Goal: Book appointment/travel/reservation

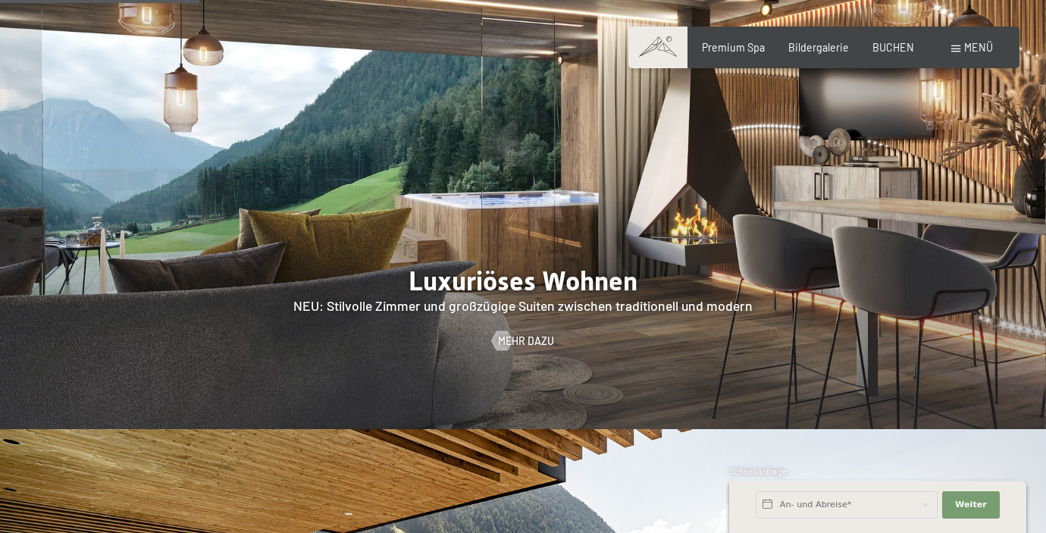
scroll to position [1291, 0]
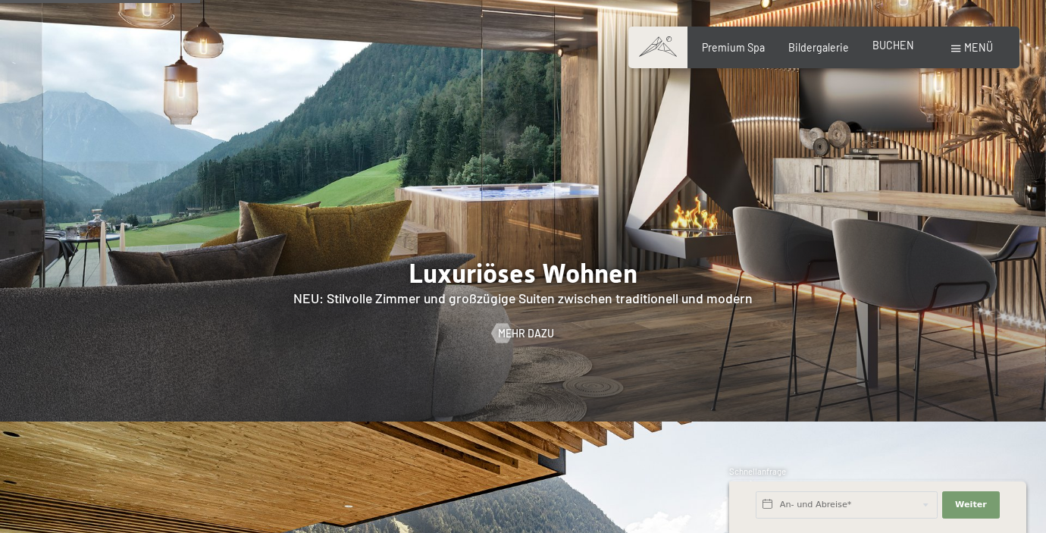
click at [893, 45] on span "BUCHEN" at bounding box center [894, 45] width 42 height 13
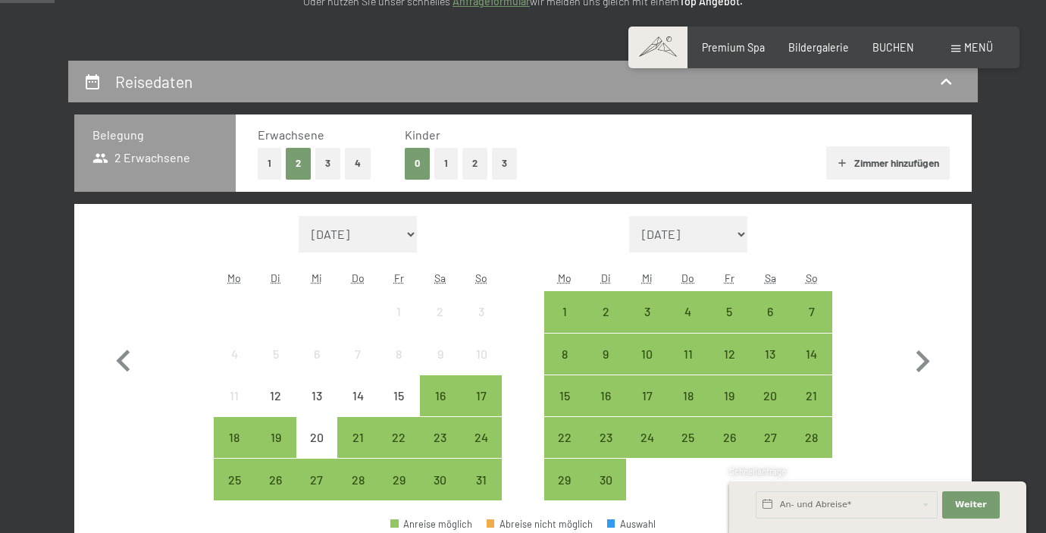
scroll to position [268, 0]
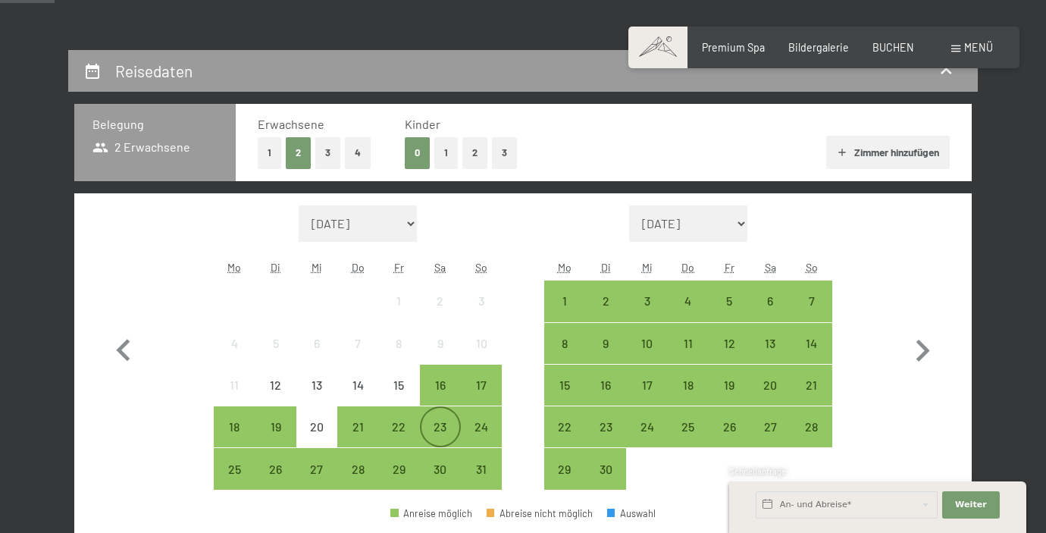
click at [443, 418] on div "23" at bounding box center [441, 427] width 38 height 38
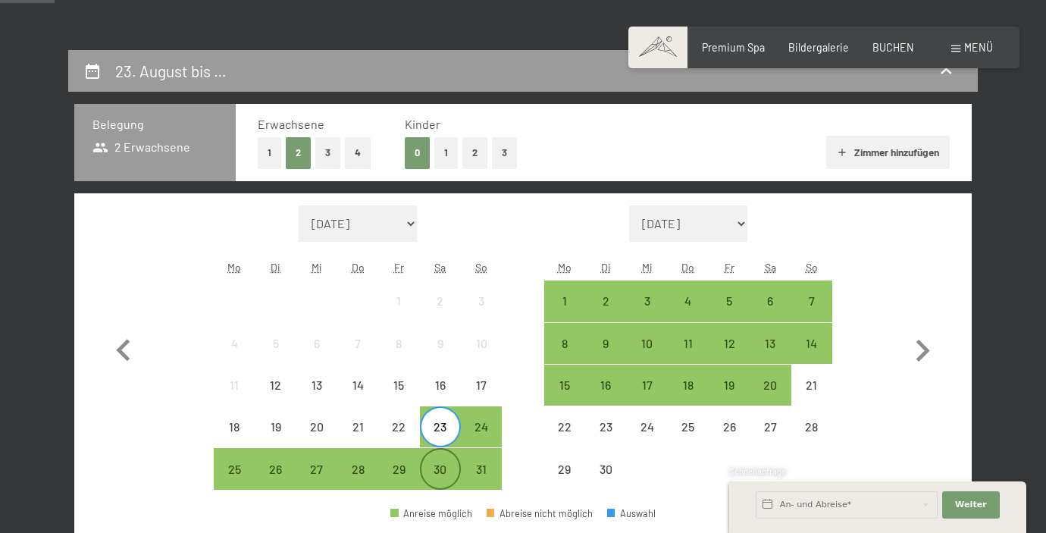
click at [438, 475] on div "30" at bounding box center [441, 482] width 38 height 38
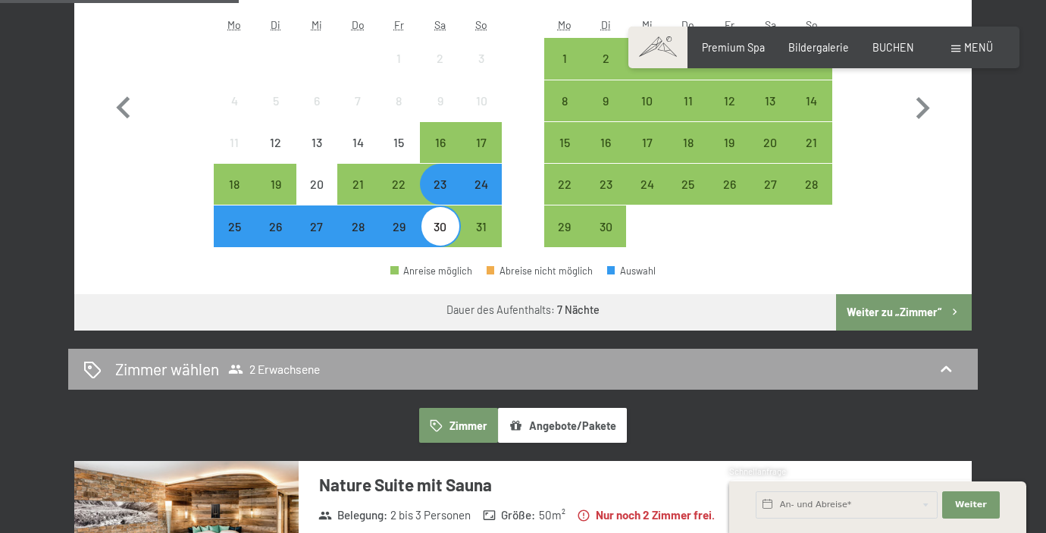
scroll to position [506, 0]
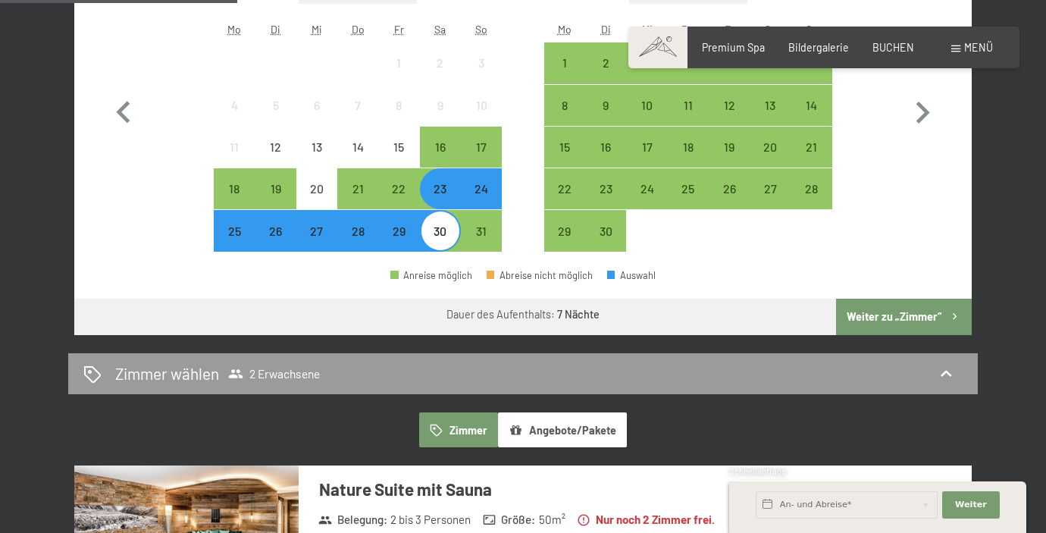
click at [889, 321] on button "Weiter zu „Zimmer“" at bounding box center [904, 317] width 136 height 36
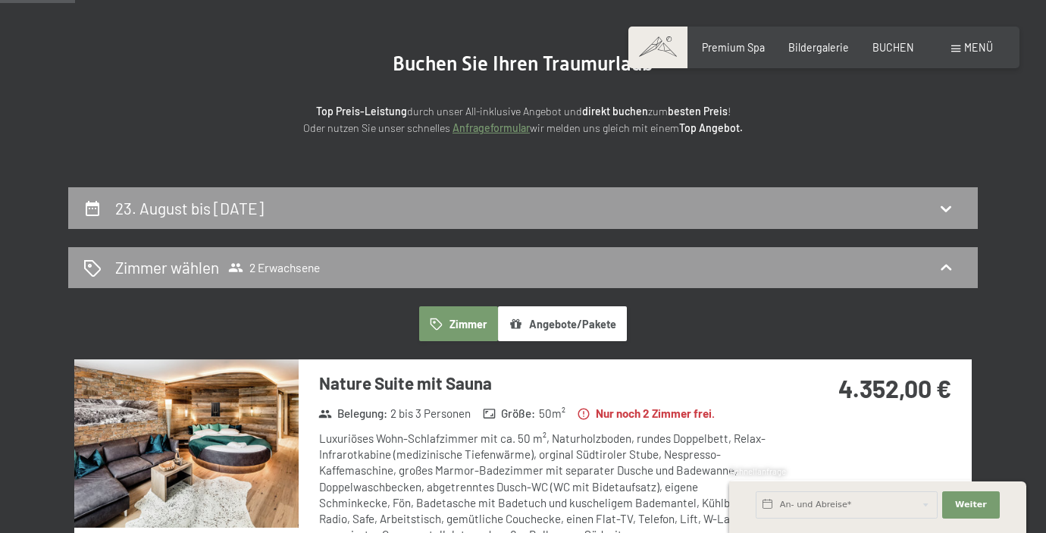
scroll to position [0, 0]
